Goal: Find specific page/section: Find specific page/section

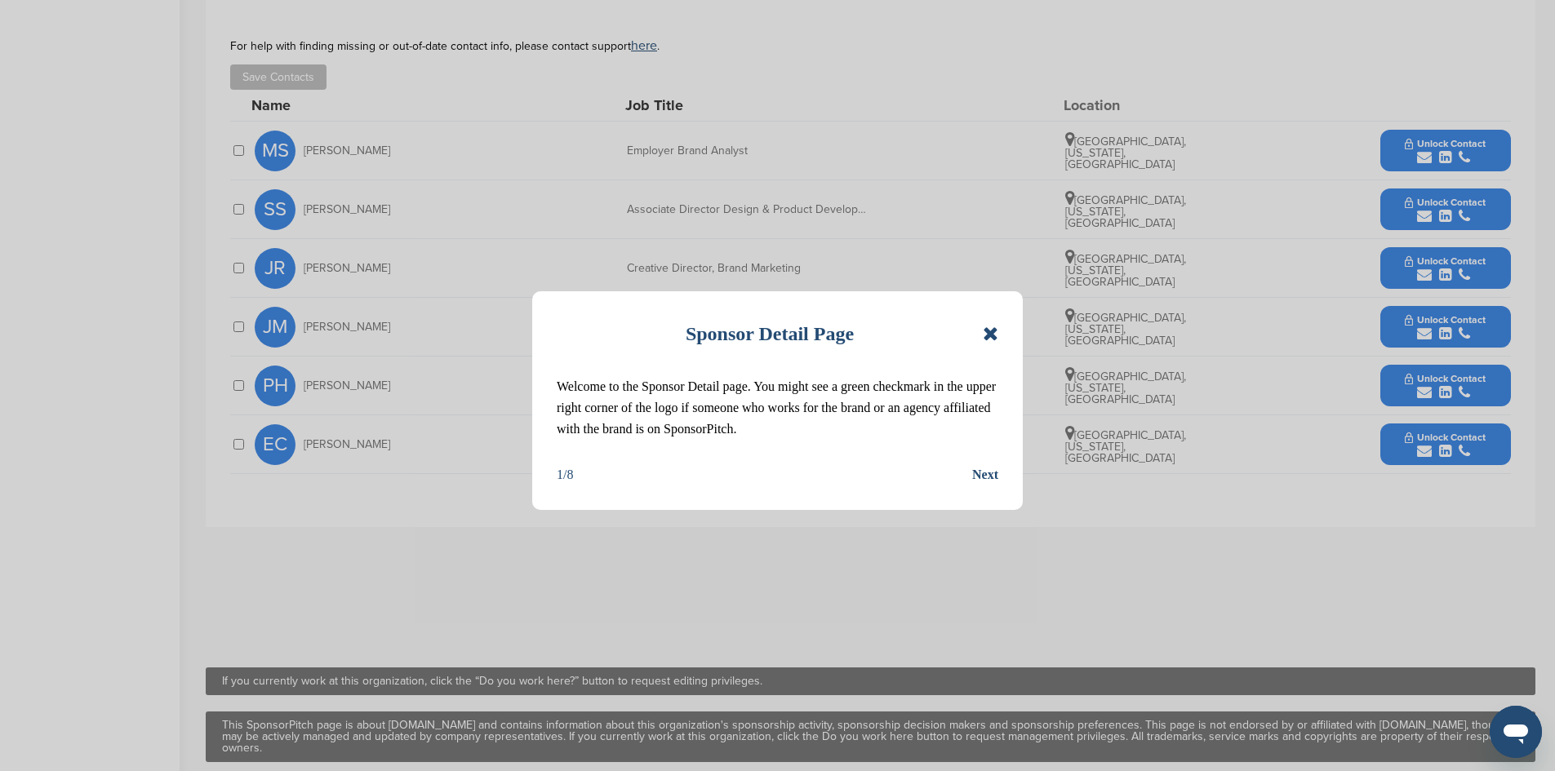
click at [987, 331] on icon at bounding box center [991, 334] width 16 height 20
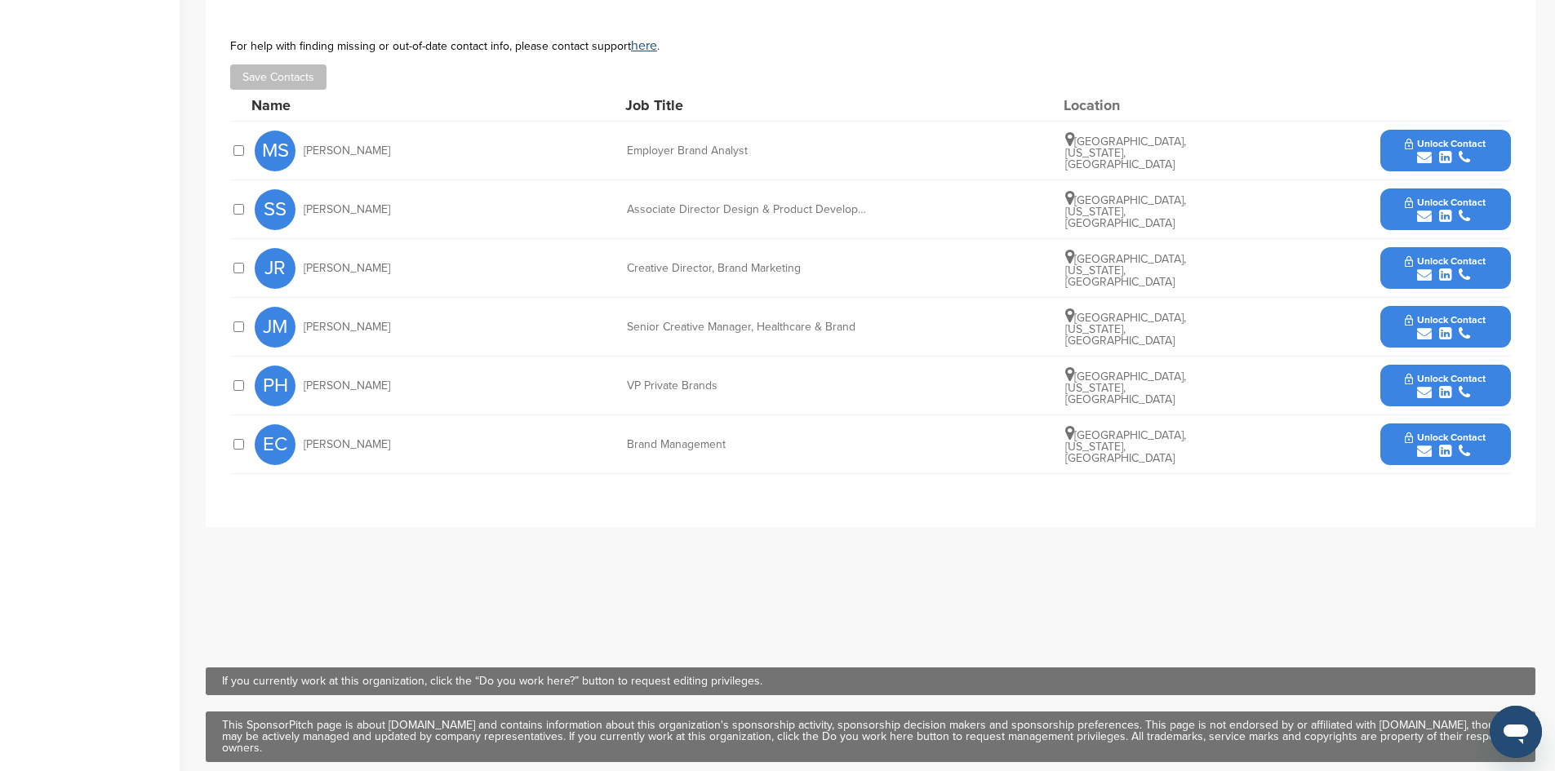
click at [1425, 264] on span "Unlock Contact" at bounding box center [1444, 260] width 81 height 11
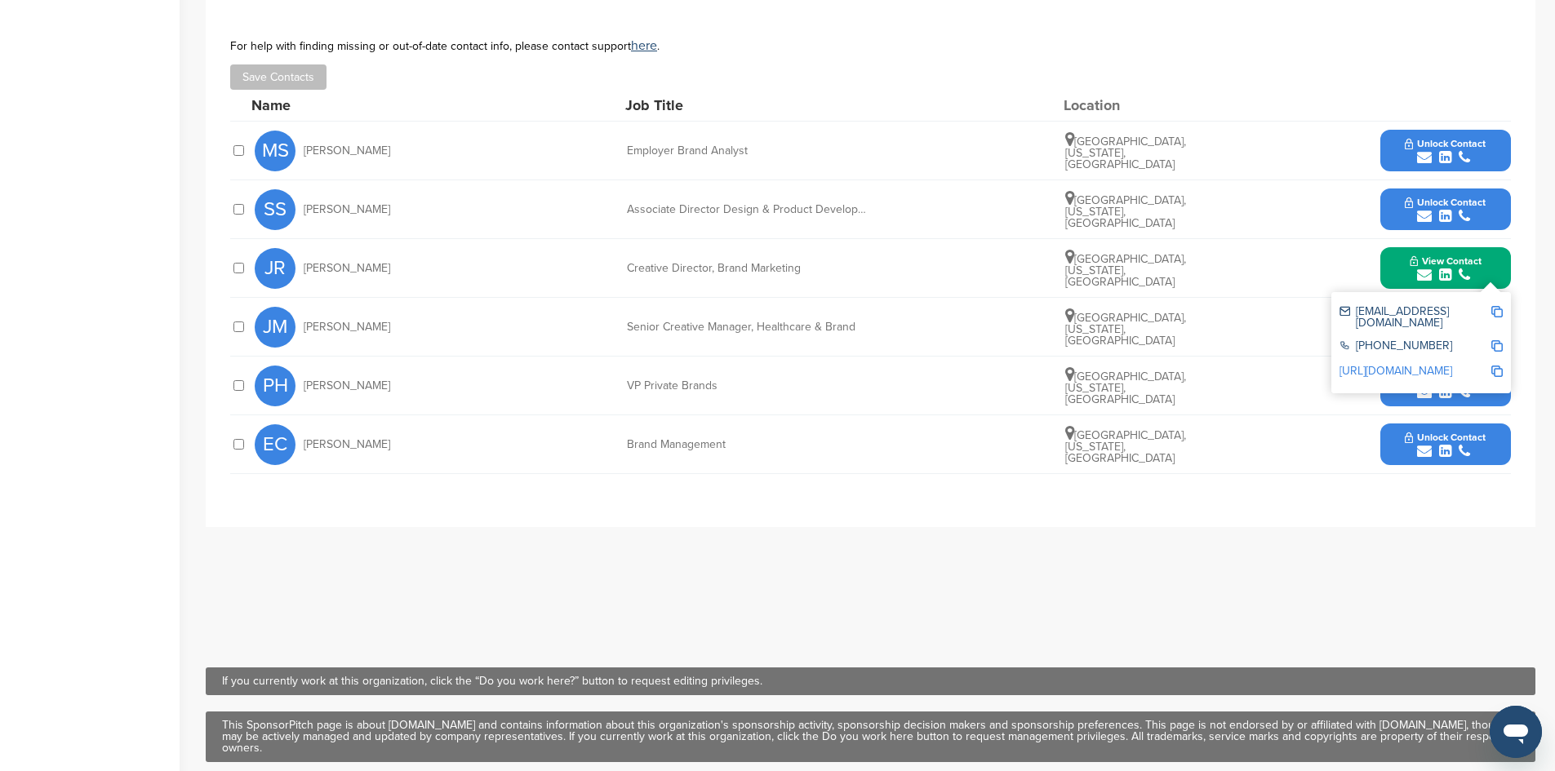
drag, startPoint x: 1218, startPoint y: 48, endPoint x: 1226, endPoint y: 68, distance: 21.2
click at [1218, 48] on div "For help with finding missing or out-of-date contact info, please contact suppo…" at bounding box center [870, 45] width 1280 height 13
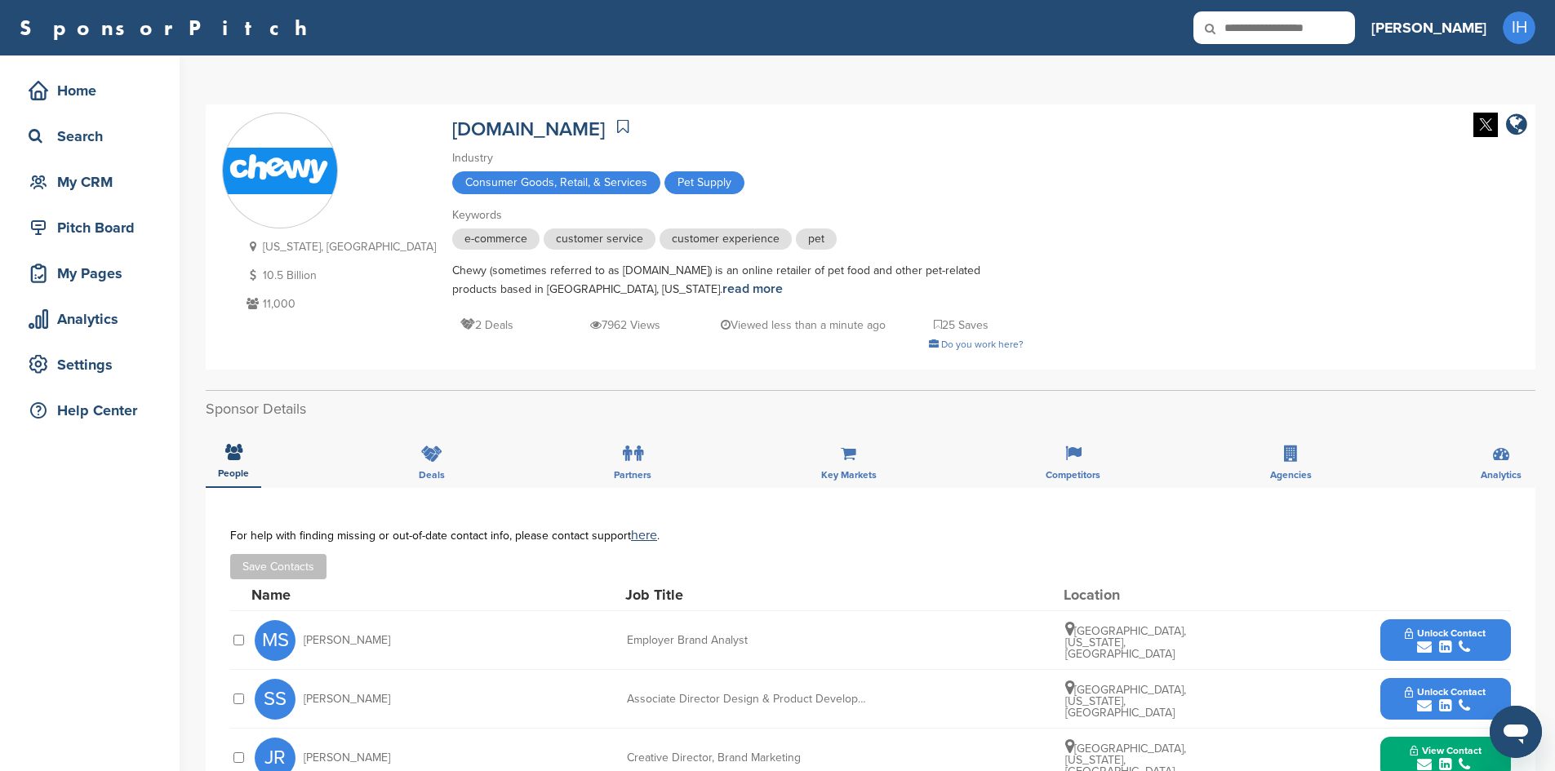
click at [1355, 29] on input "text" at bounding box center [1274, 27] width 162 height 33
type input "******"
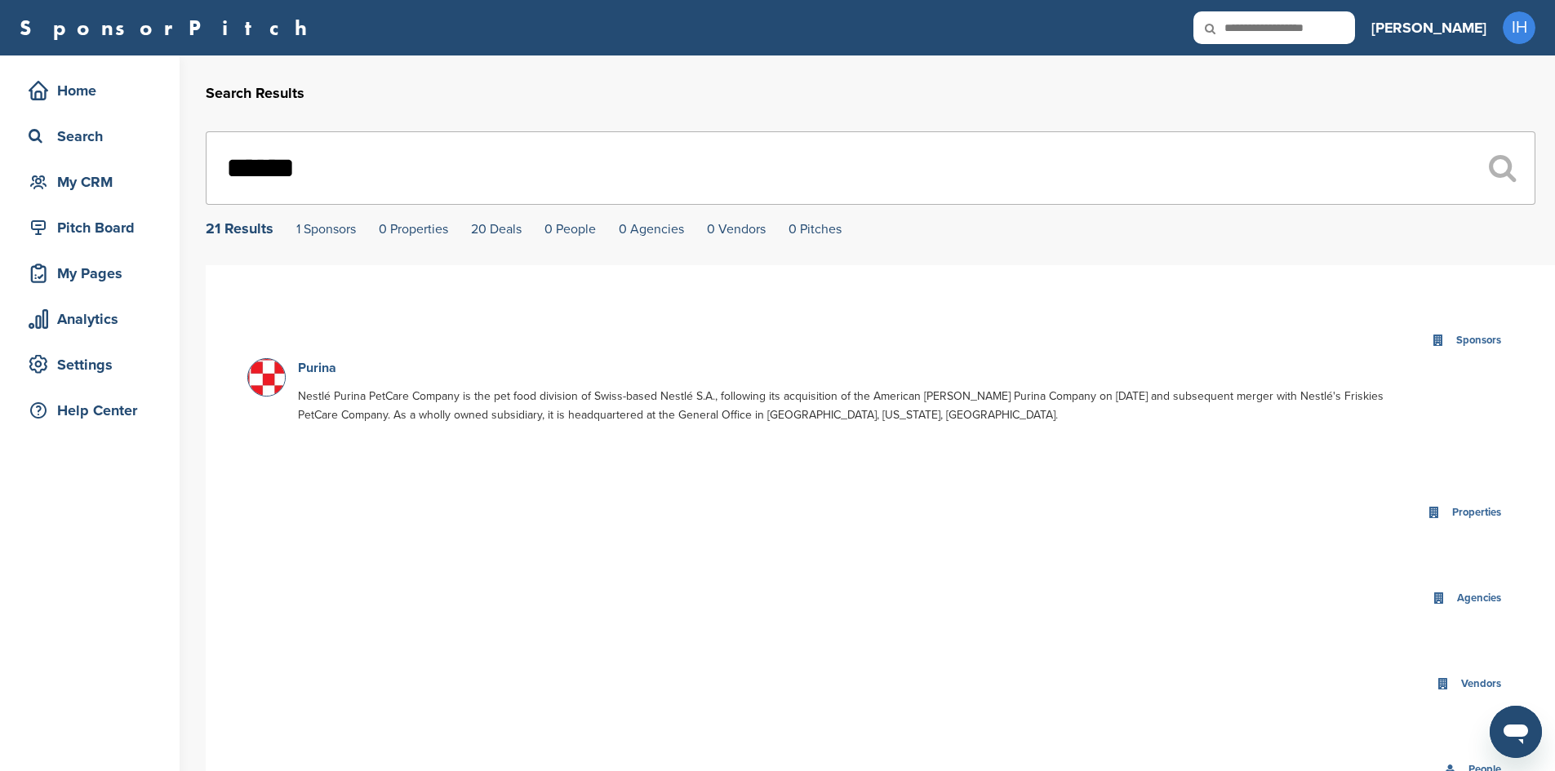
click at [322, 367] on link "Purina" at bounding box center [317, 368] width 38 height 16
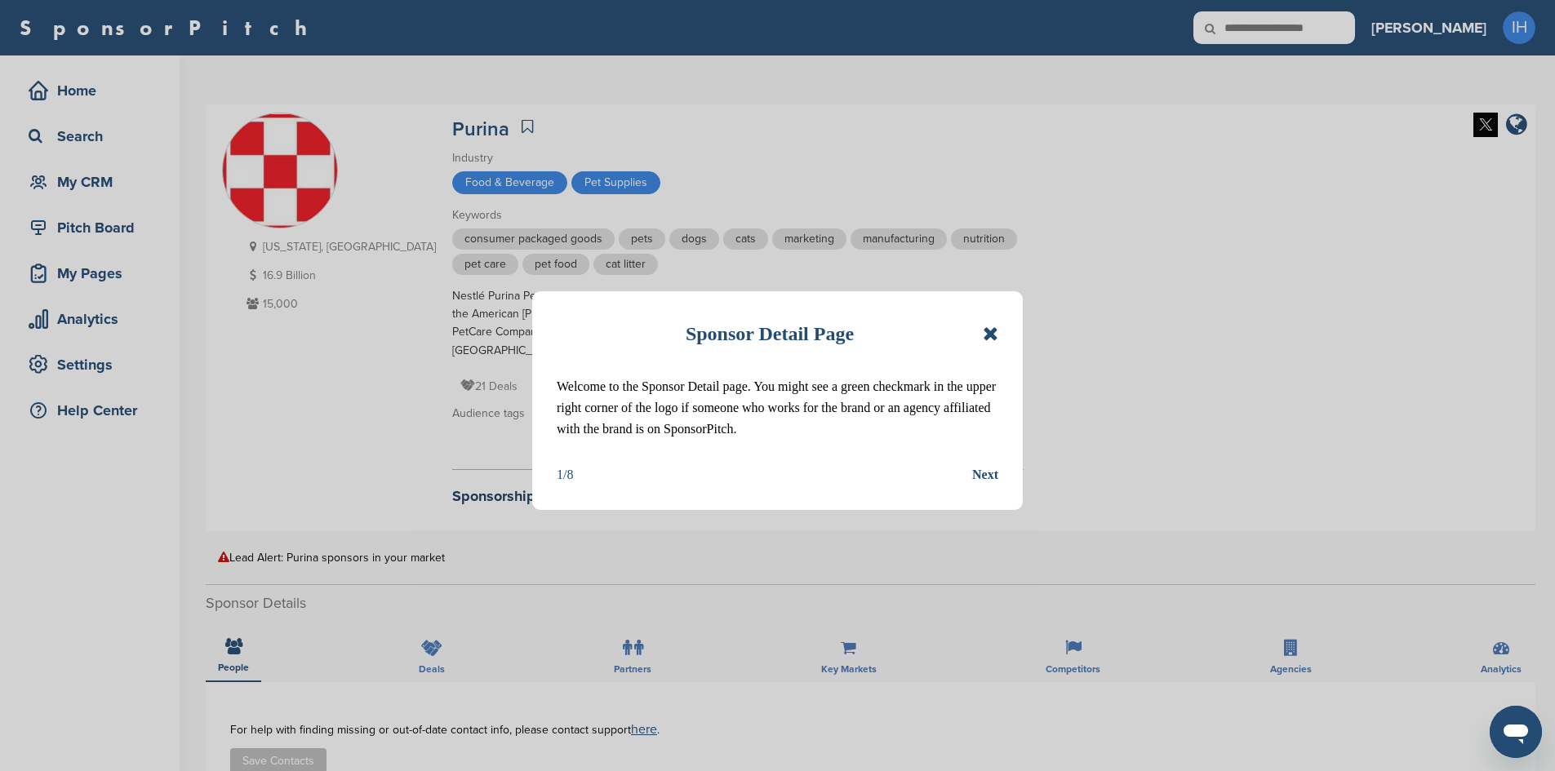
click at [992, 332] on icon at bounding box center [991, 334] width 16 height 20
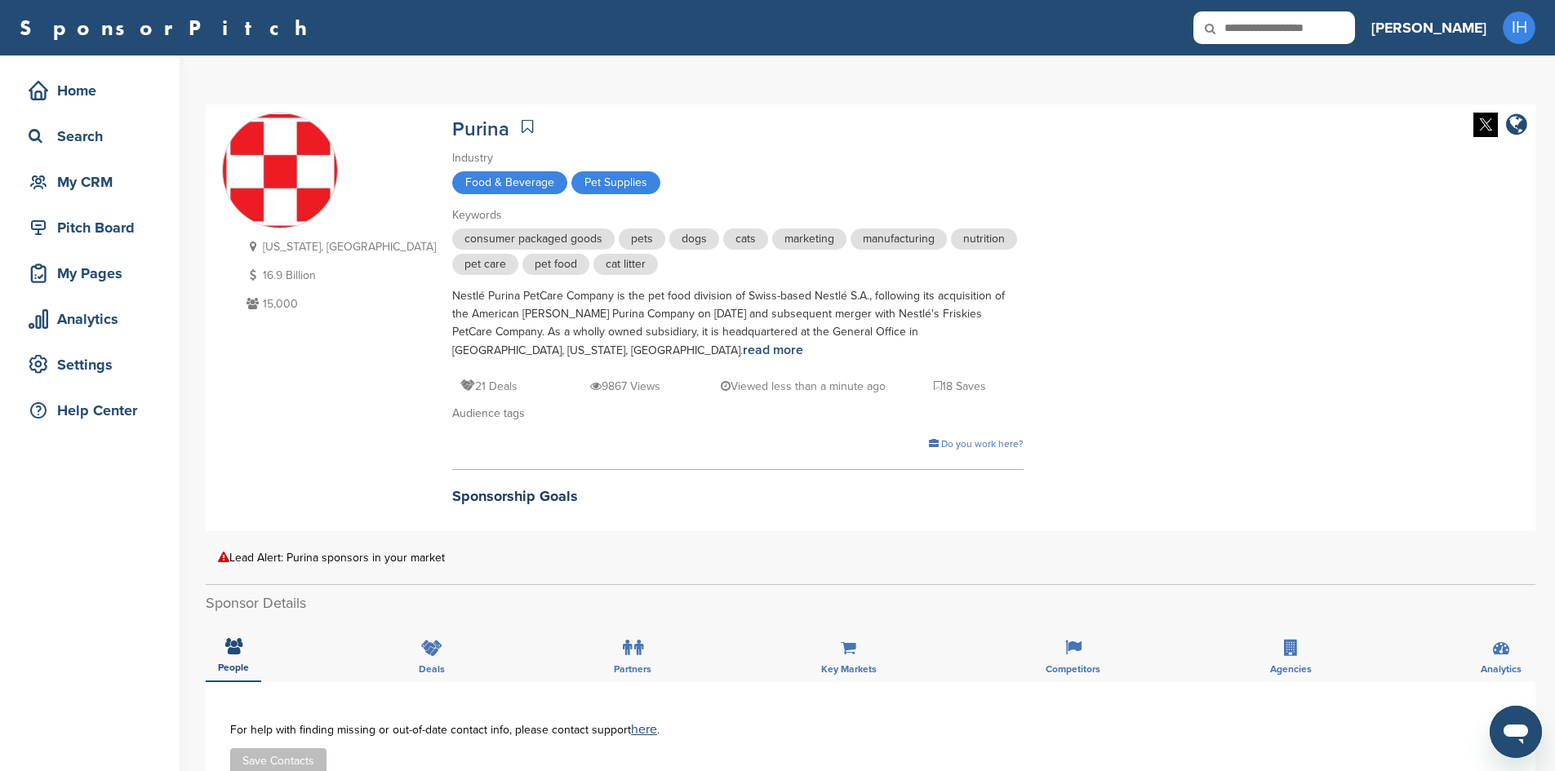
click at [1335, 17] on input "text" at bounding box center [1274, 27] width 162 height 33
type input "*********"
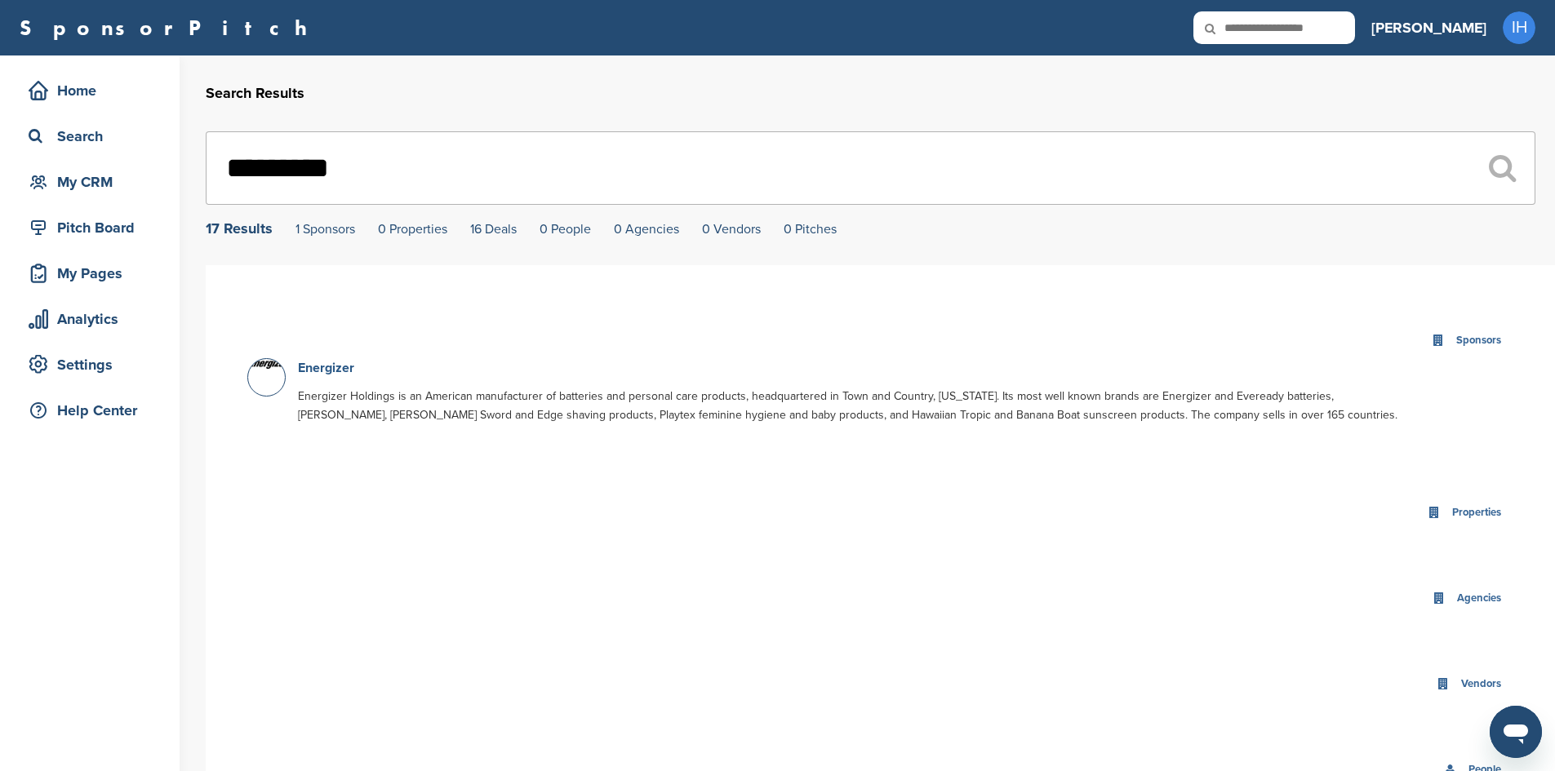
click at [337, 365] on link "Energizer" at bounding box center [326, 368] width 56 height 16
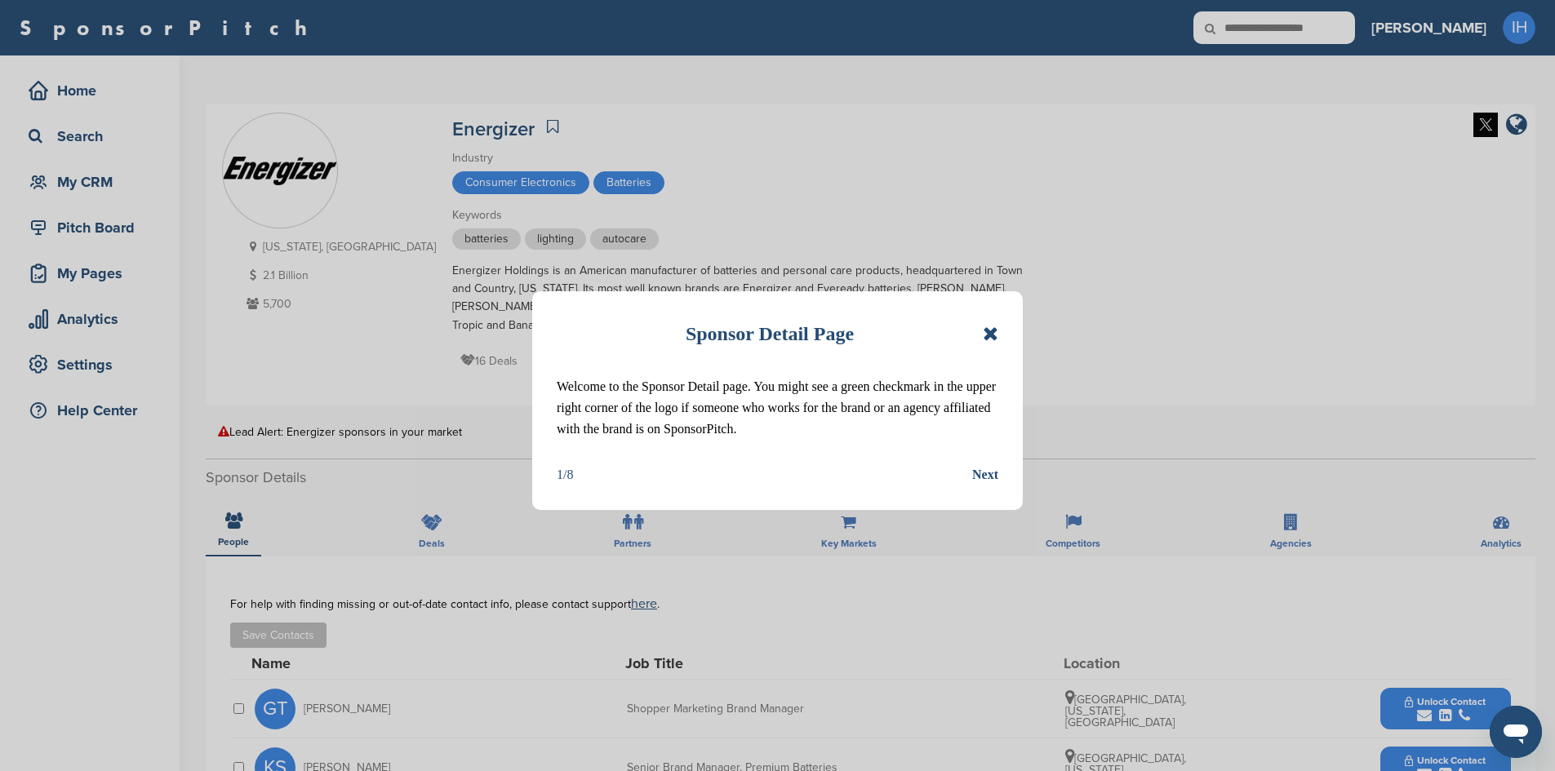
click at [992, 326] on icon at bounding box center [991, 334] width 16 height 20
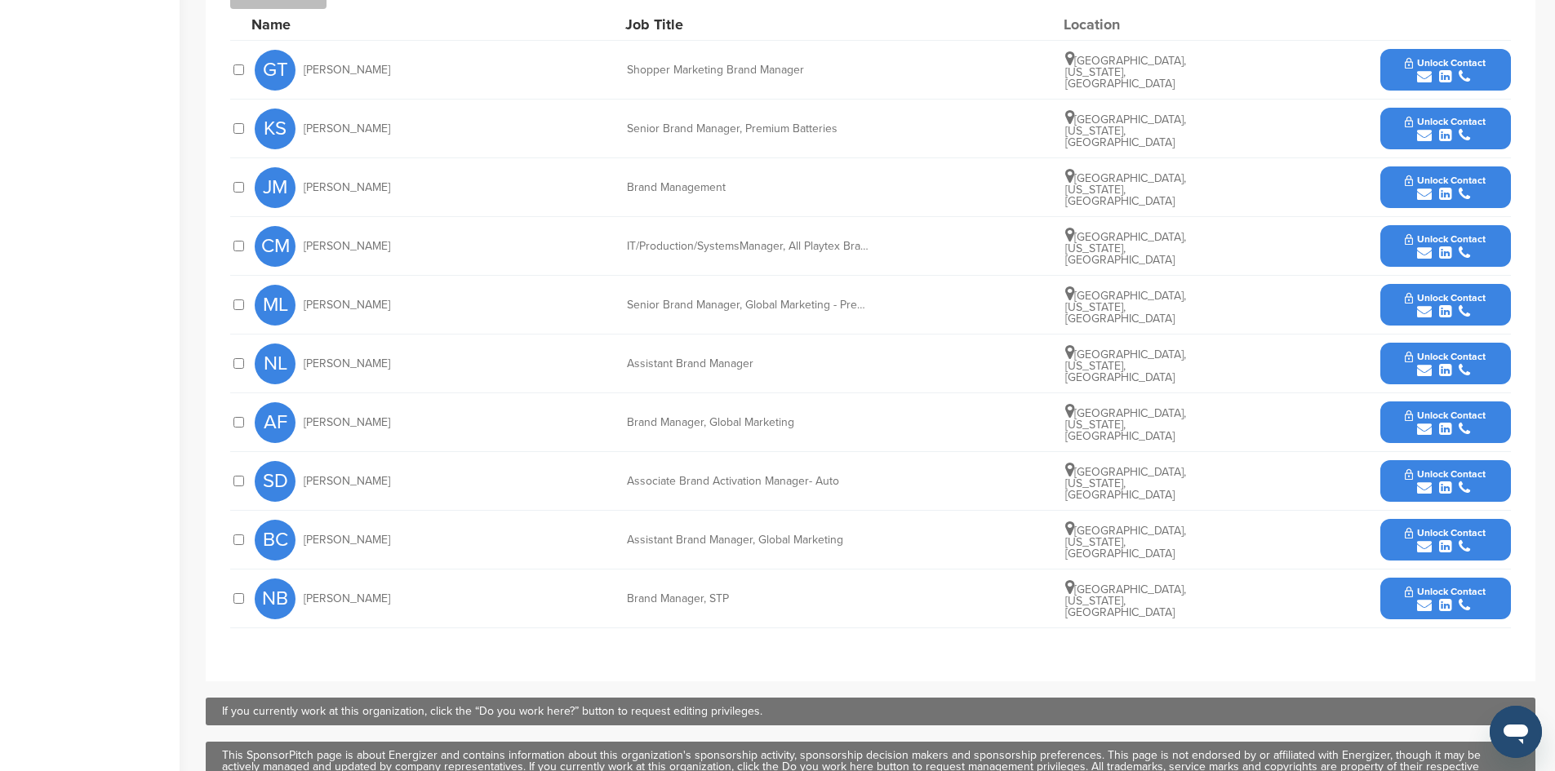
scroll to position [653, 0]
